Goal: Information Seeking & Learning: Check status

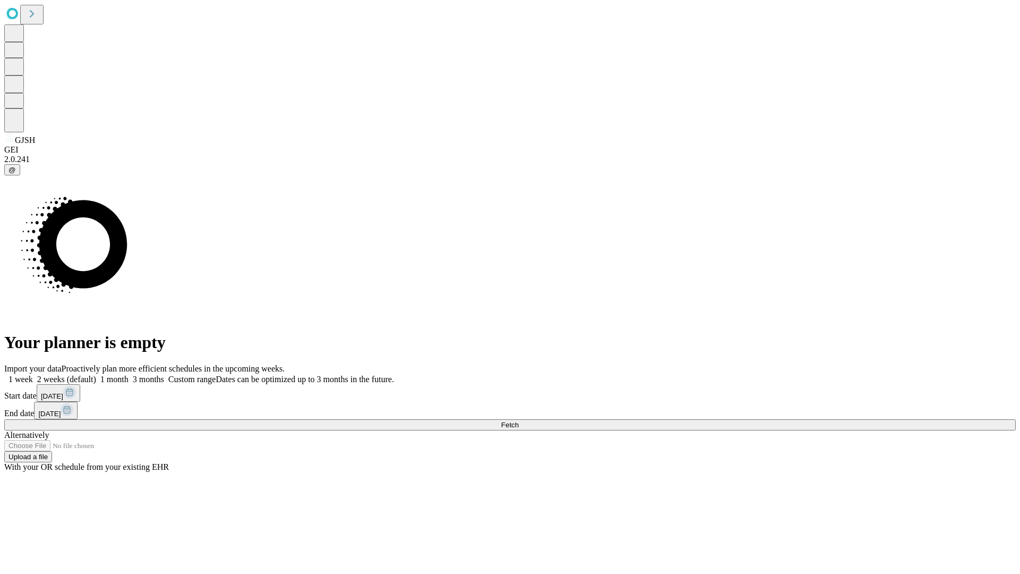
click at [519, 421] on span "Fetch" at bounding box center [510, 425] width 18 height 8
